Goal: Use online tool/utility: Utilize a website feature to perform a specific function

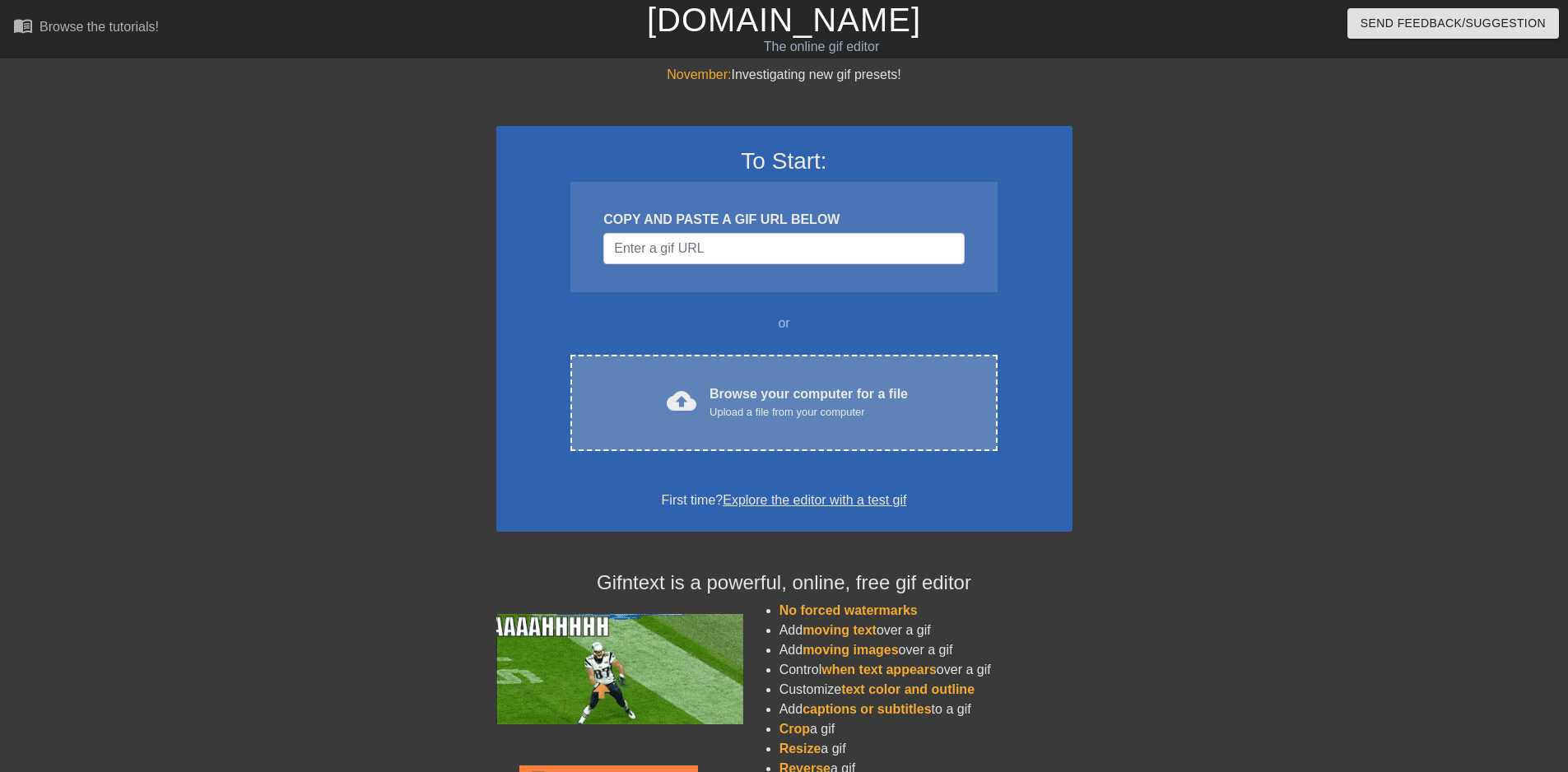
click at [792, 419] on div "Upload a file from your computer" at bounding box center [808, 412] width 198 height 16
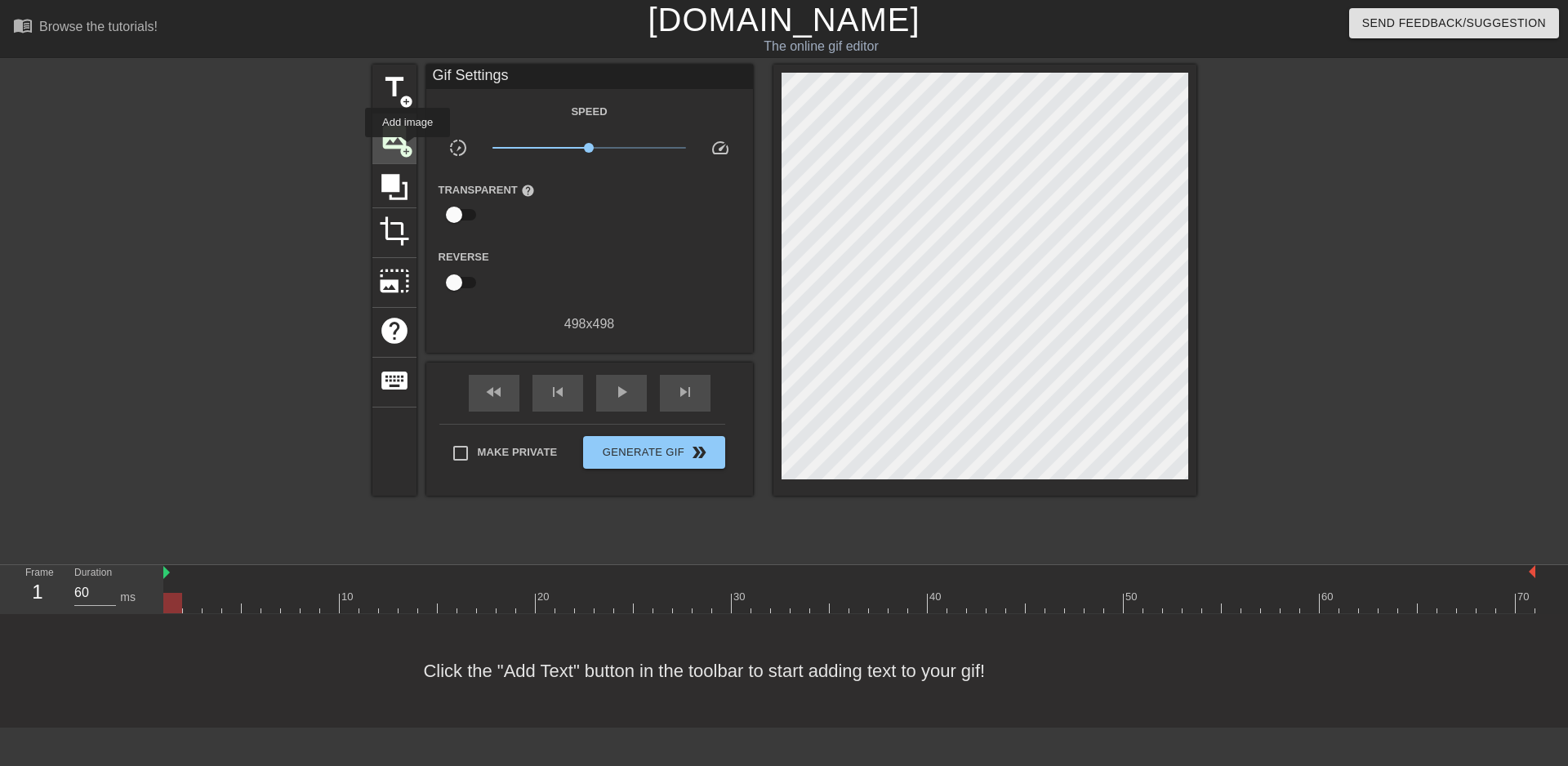
click at [407, 148] on span "add_circle" at bounding box center [405, 151] width 13 height 13
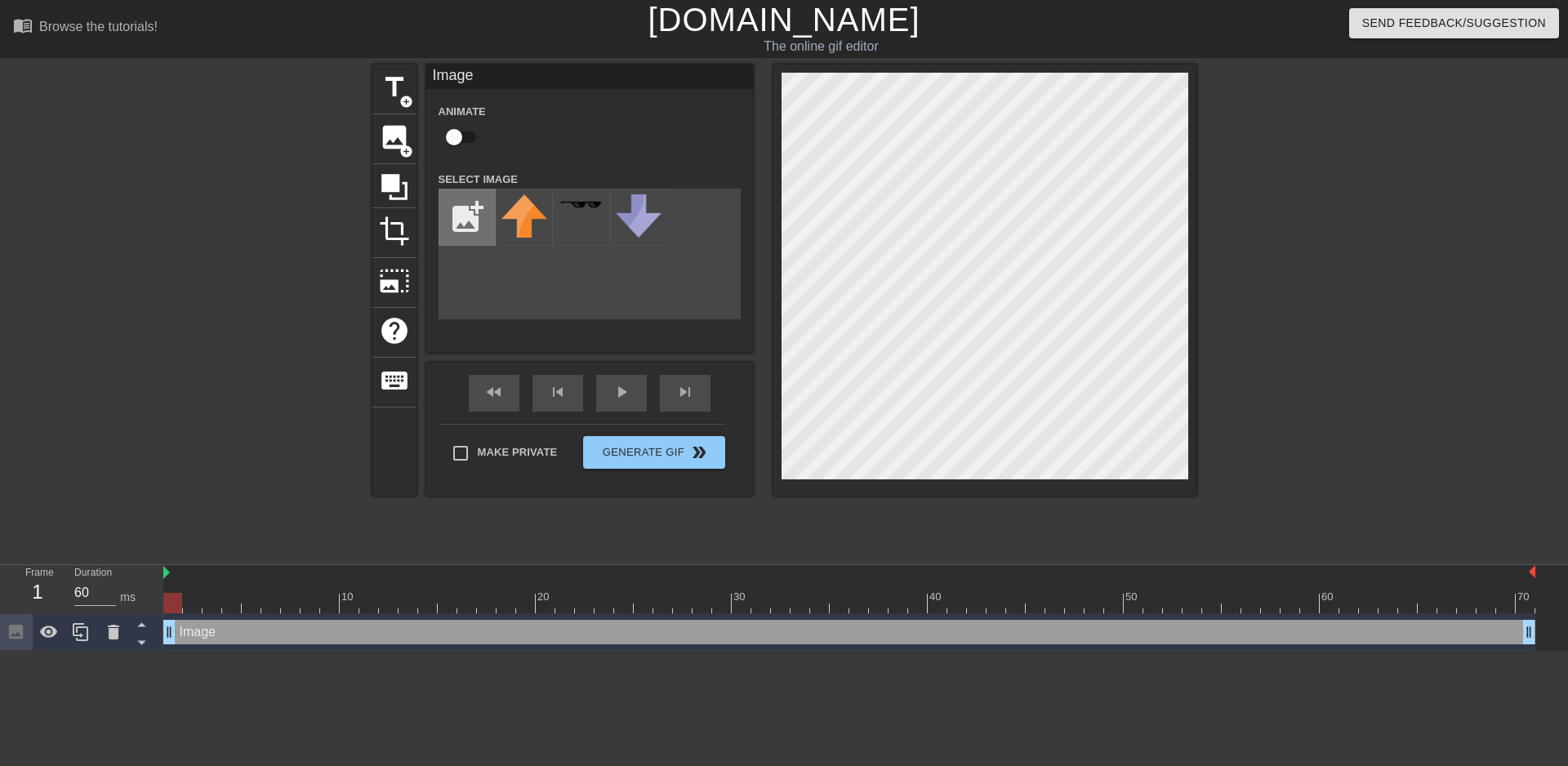
click at [479, 207] on input "file" at bounding box center [468, 218] width 56 height 56
type input "C:\fakepath\flamingtext_com-163275530.png"
click at [516, 203] on img at bounding box center [524, 205] width 46 height 8
click at [394, 94] on span "title" at bounding box center [395, 87] width 31 height 31
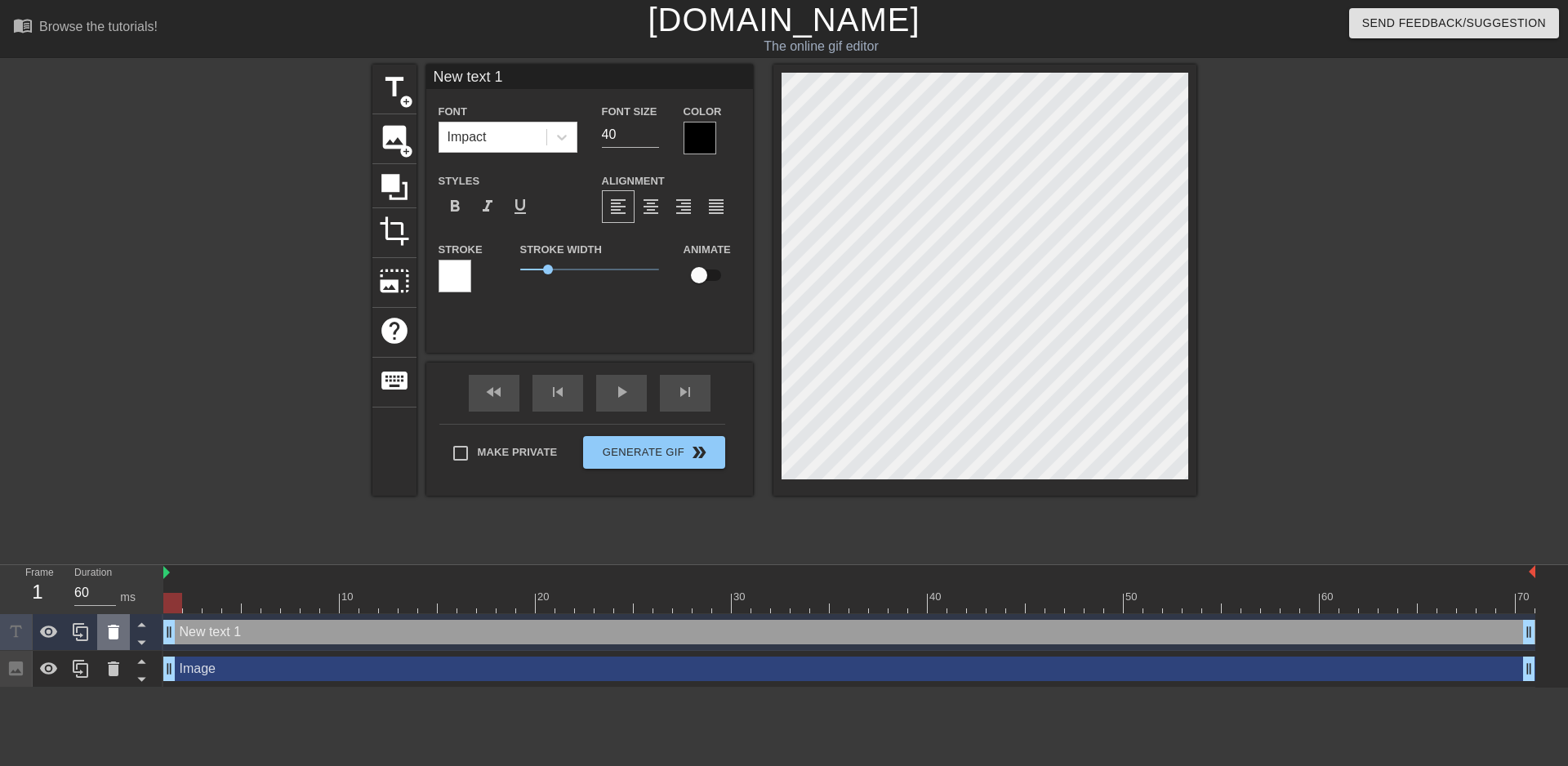
click at [113, 631] on icon at bounding box center [113, 632] width 12 height 14
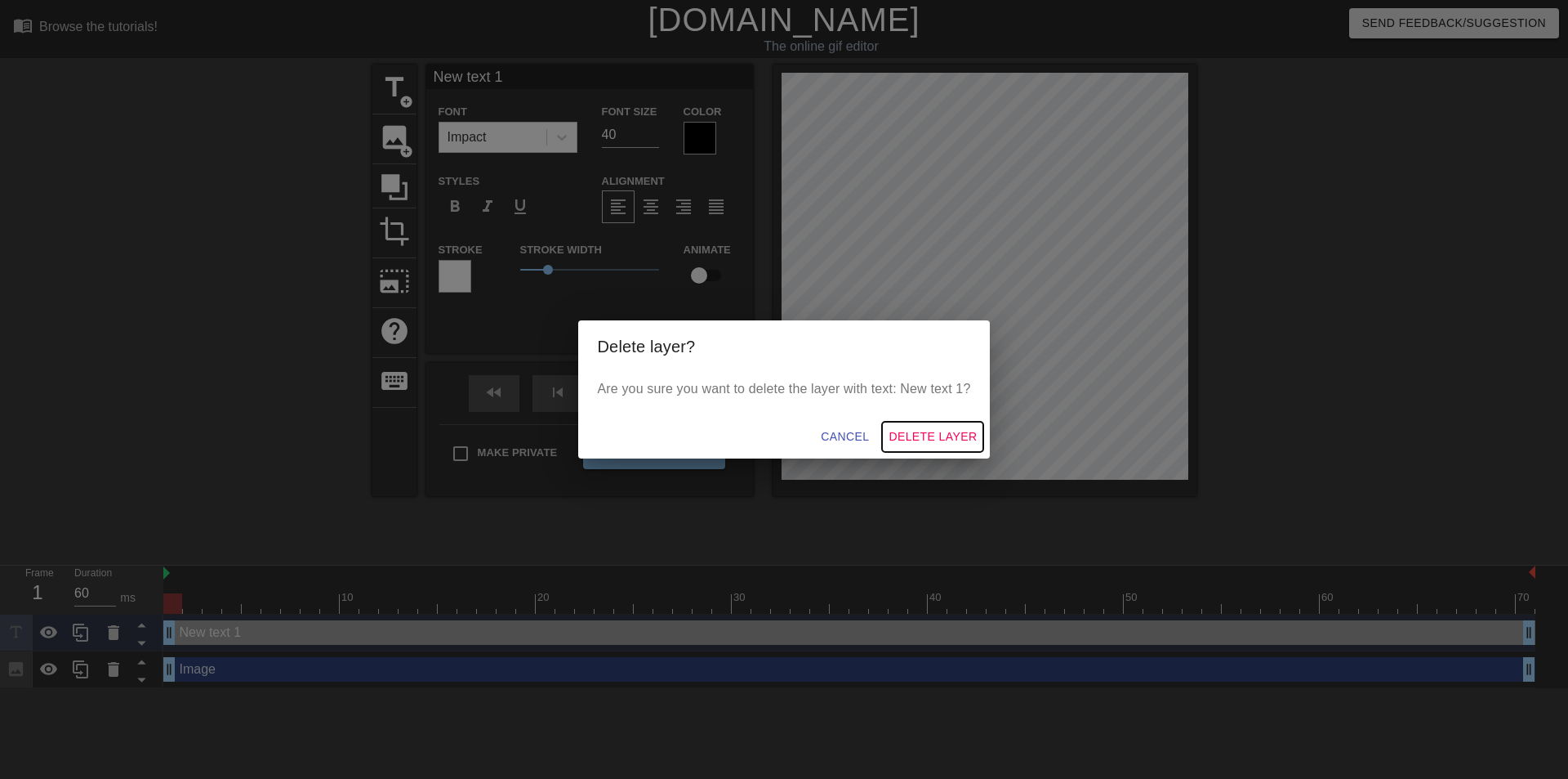
click at [918, 434] on span "Delete Layer" at bounding box center [933, 436] width 88 height 21
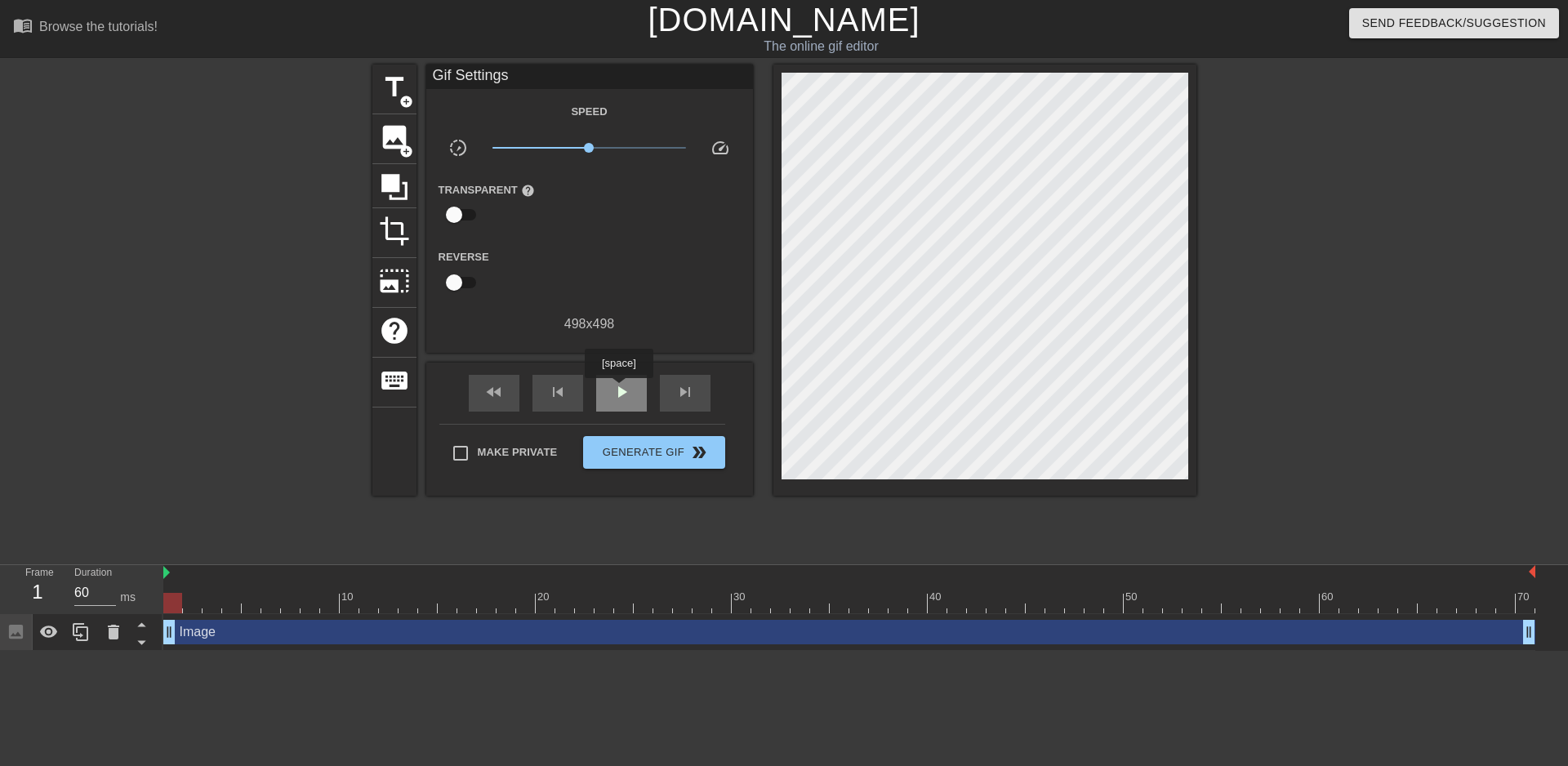
click at [625, 396] on span "play_arrow" at bounding box center [622, 392] width 20 height 20
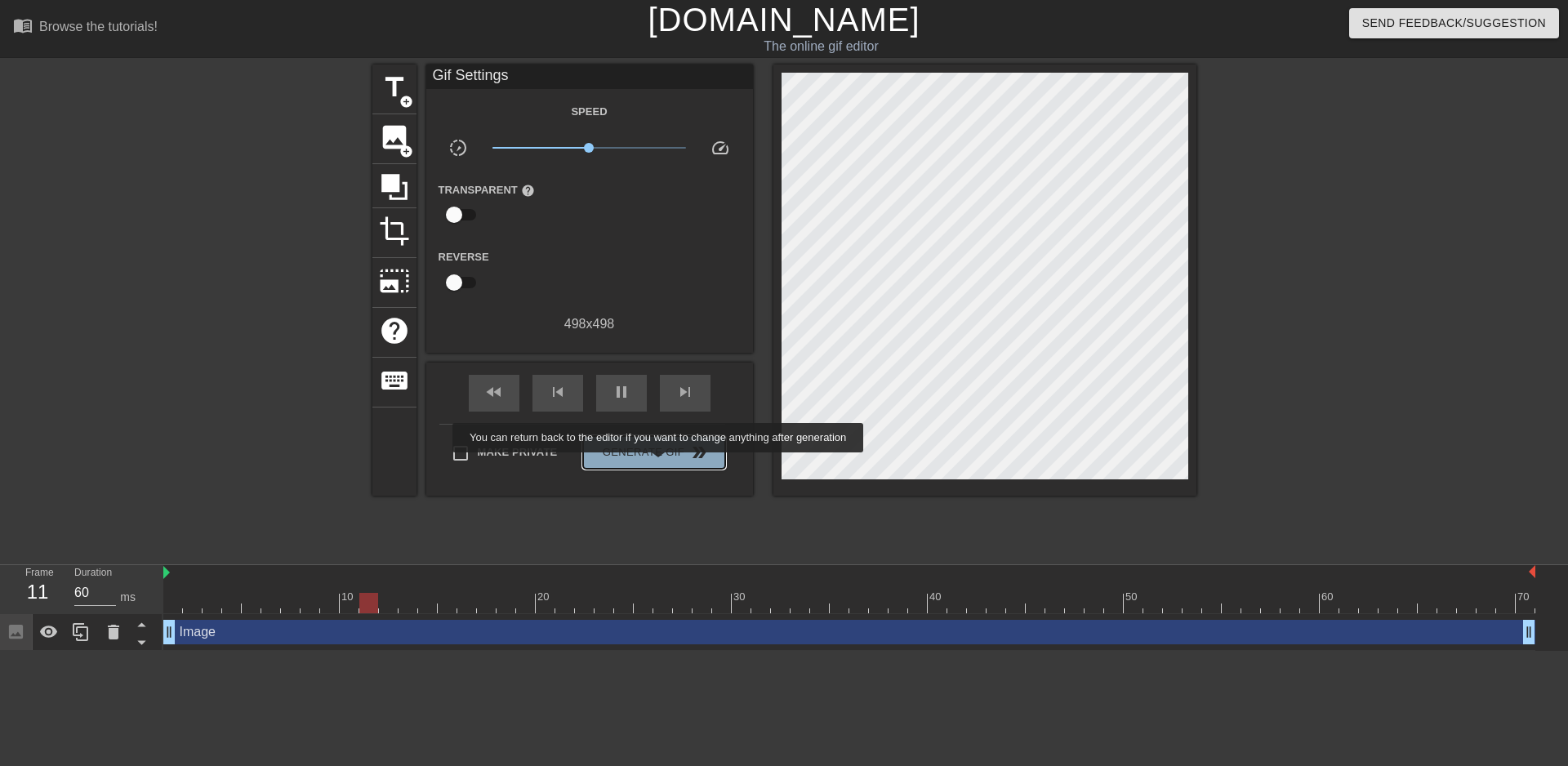
click at [660, 464] on button "Generate Gif double_arrow" at bounding box center [654, 452] width 141 height 32
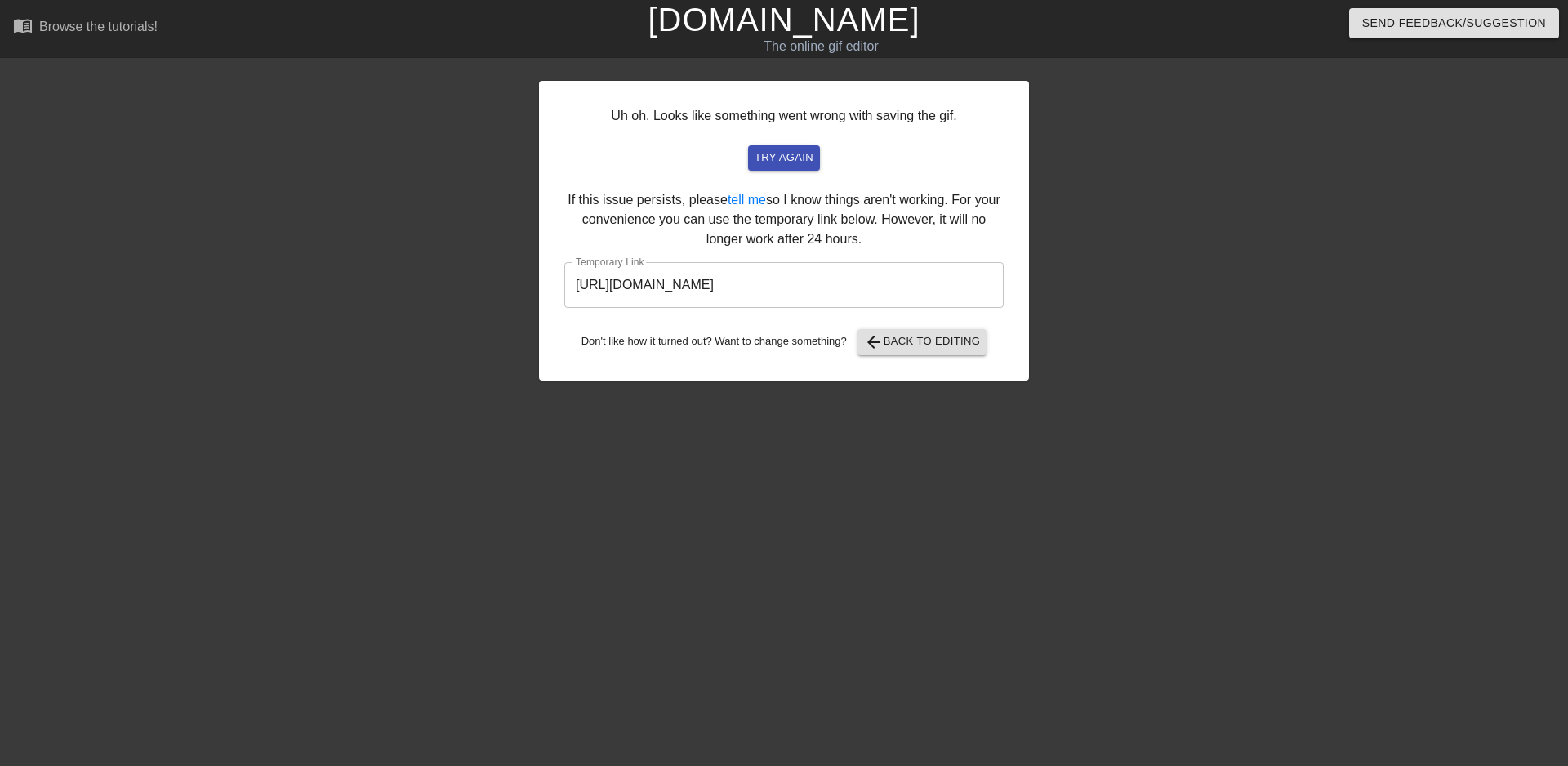
click at [888, 277] on input "[URL][DOMAIN_NAME]" at bounding box center [784, 285] width 440 height 46
